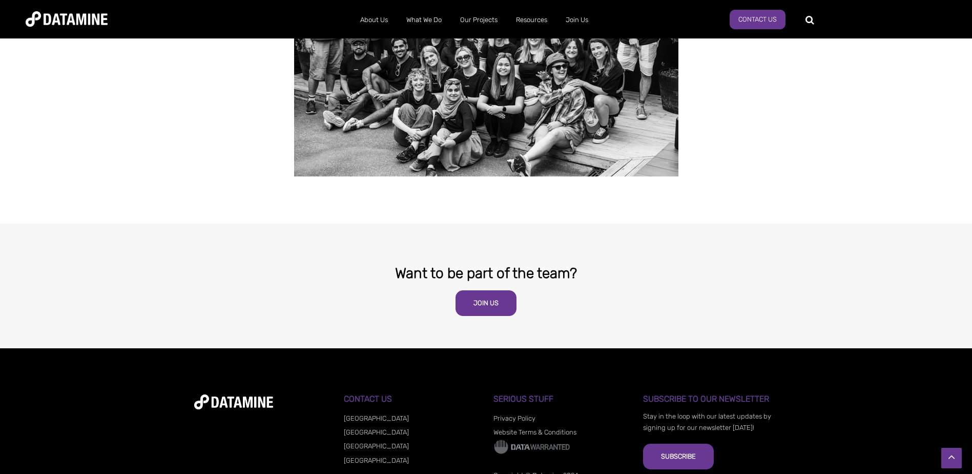
scroll to position [2091, 0]
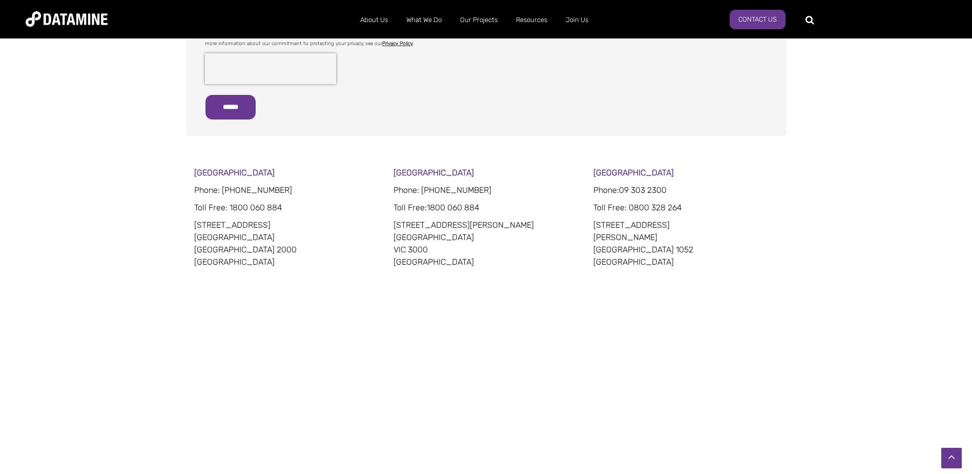
scroll to position [443, 0]
